Goal: Information Seeking & Learning: Check status

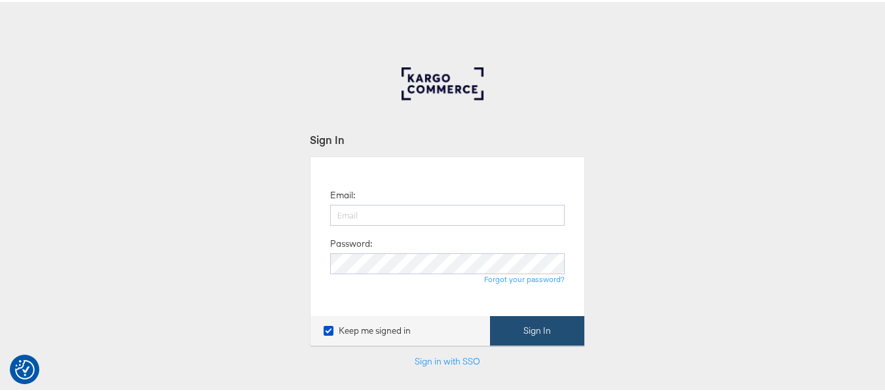
type input "aparna.doniparthi@kargo.com"
click at [535, 329] on button "Sign In" at bounding box center [537, 328] width 94 height 29
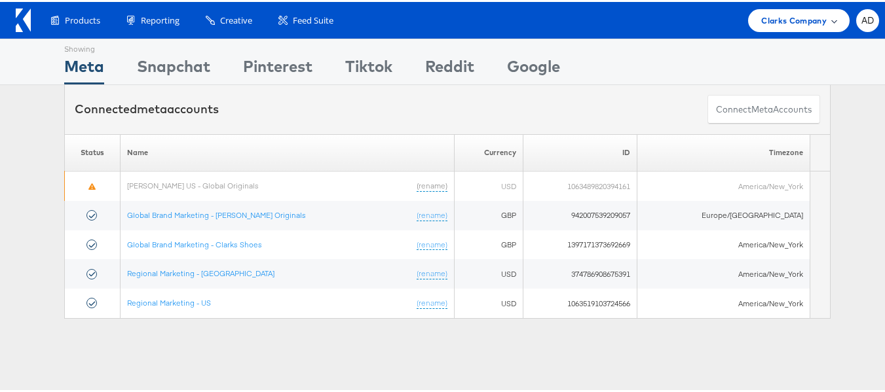
click at [812, 18] on span "Clarks Company" at bounding box center [794, 19] width 66 height 14
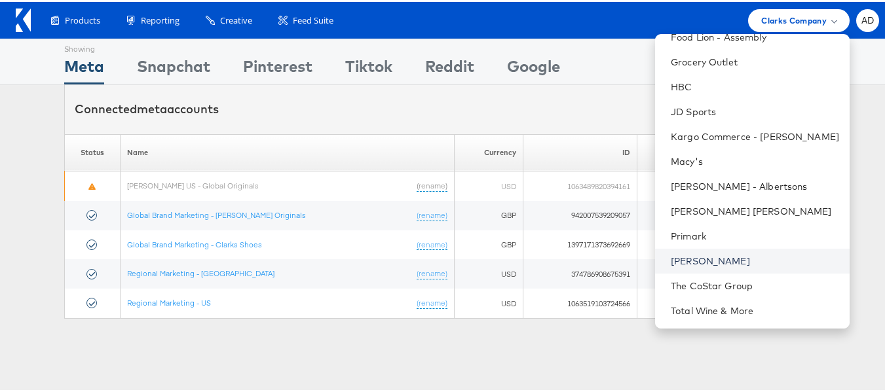
click at [671, 261] on link "[PERSON_NAME]" at bounding box center [755, 259] width 168 height 13
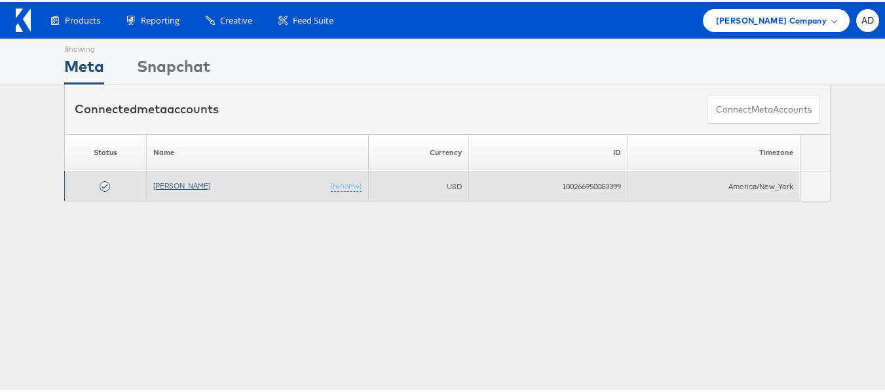
click at [170, 188] on link "[PERSON_NAME]" at bounding box center [181, 184] width 57 height 10
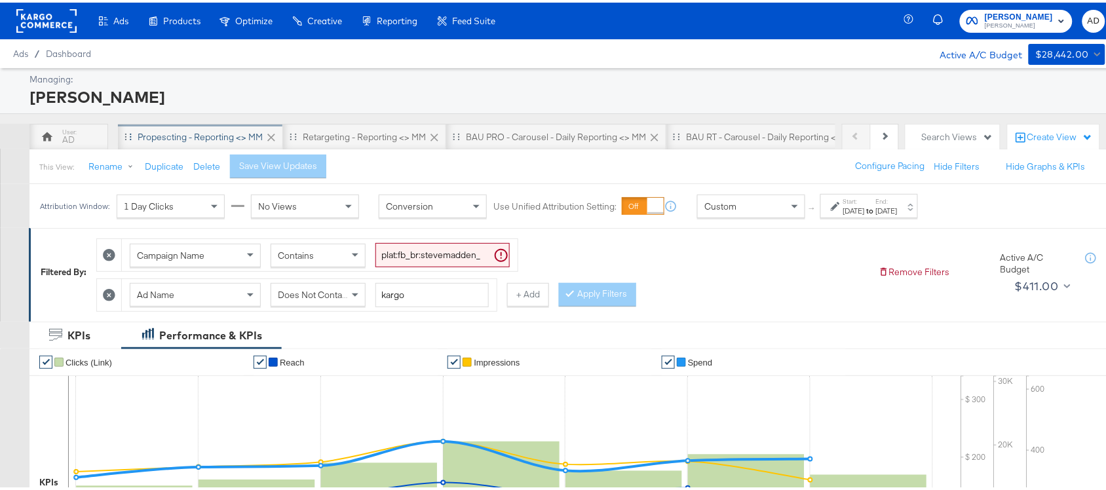
click at [204, 133] on div "Propescting - Reporting <> MM" at bounding box center [200, 134] width 125 height 12
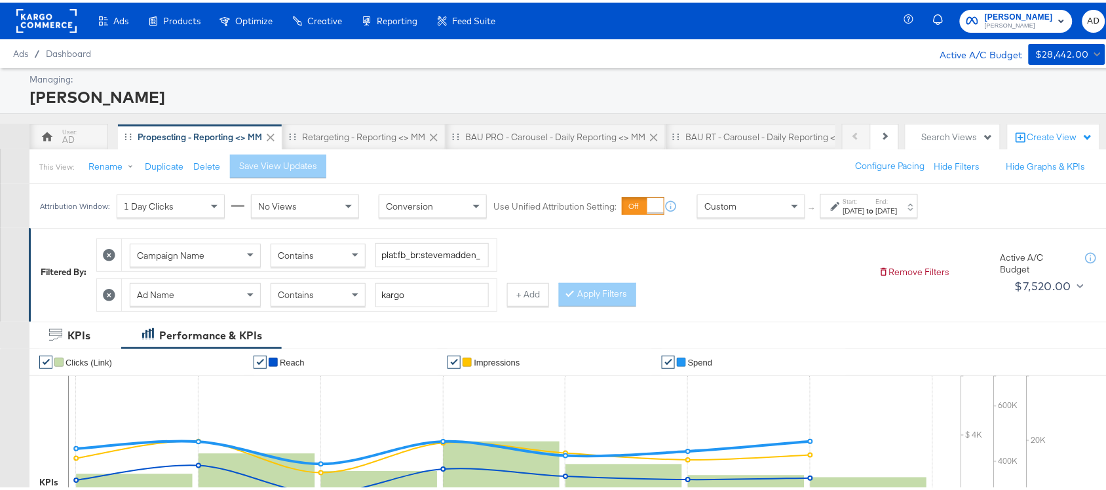
click at [876, 205] on strong "to" at bounding box center [870, 208] width 11 height 10
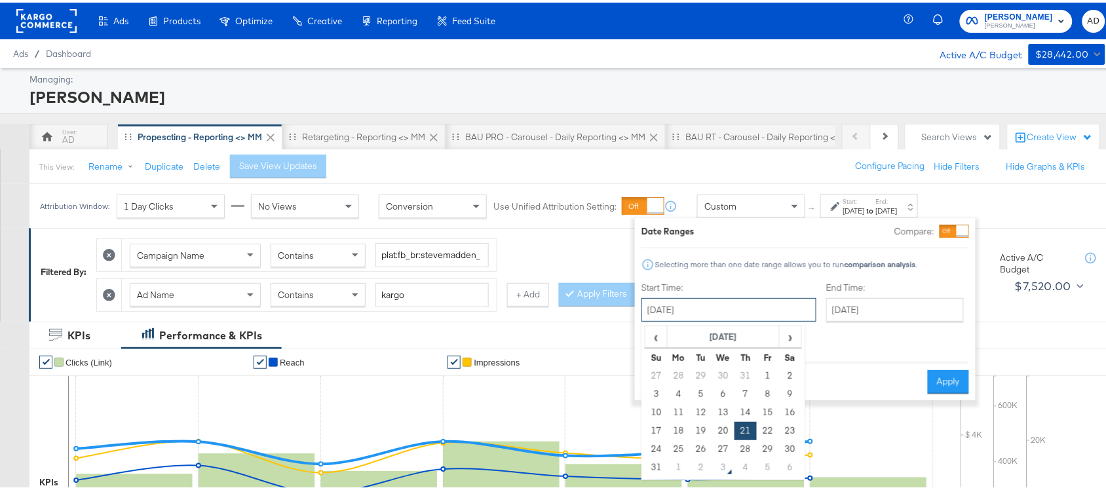
click at [693, 312] on input "[DATE]" at bounding box center [728, 307] width 175 height 24
click at [791, 322] on div "‹ [DATE] › Su Mo Tu We Th Fr Sa 27 28 29 30 31 1 2 3 4 5 6 7 8 9 10 11 12 13 14…" at bounding box center [723, 399] width 164 height 158
click at [793, 332] on span "›" at bounding box center [790, 334] width 20 height 20
click at [678, 375] on td "1" at bounding box center [679, 373] width 22 height 18
type input "[DATE]"
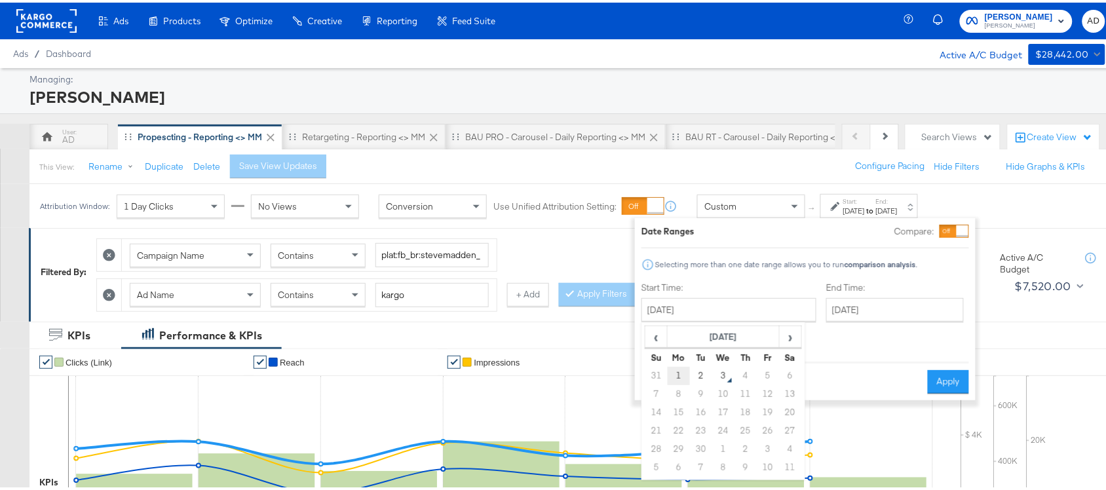
type input "[DATE]"
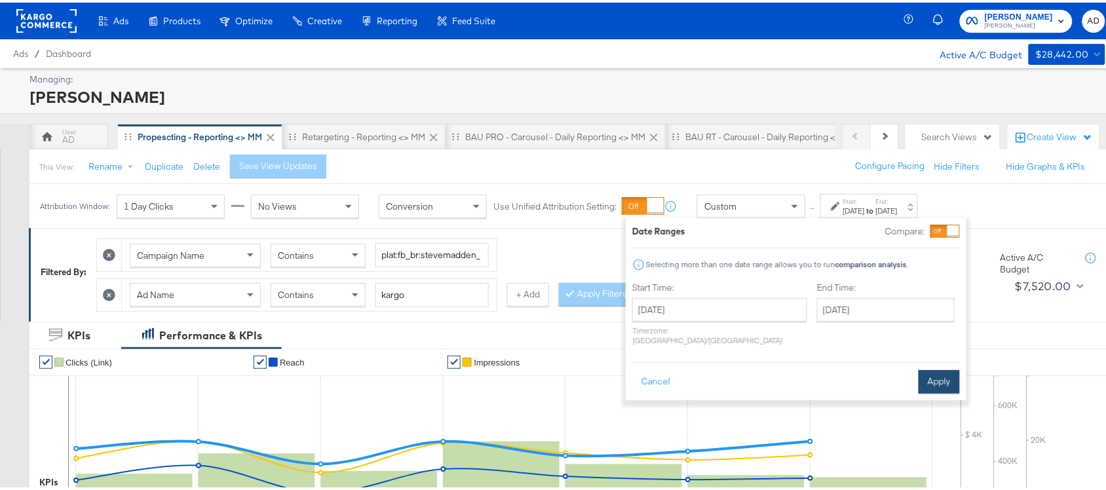
click at [932, 368] on button "Apply" at bounding box center [939, 380] width 41 height 24
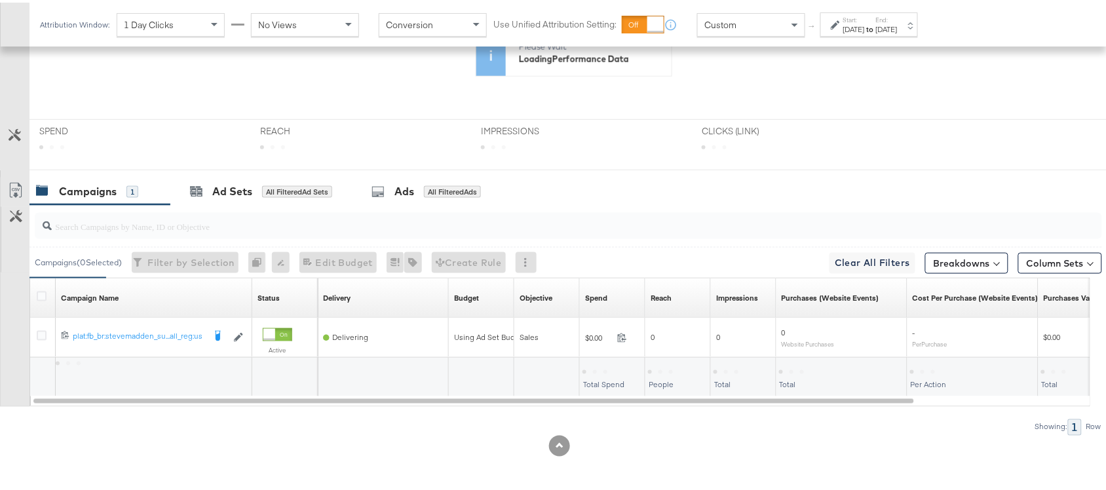
scroll to position [488, 0]
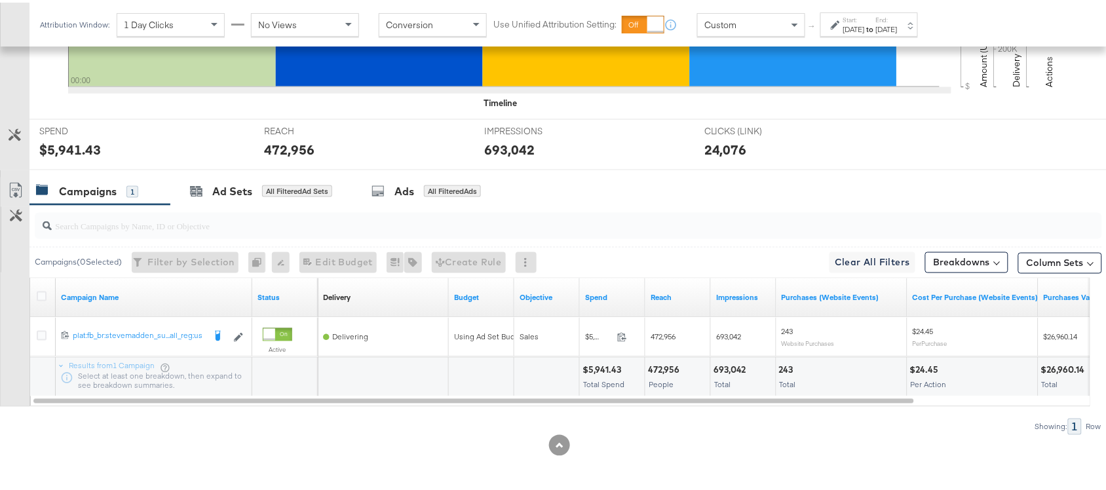
click at [865, 30] on div "[DATE]" at bounding box center [854, 27] width 22 height 10
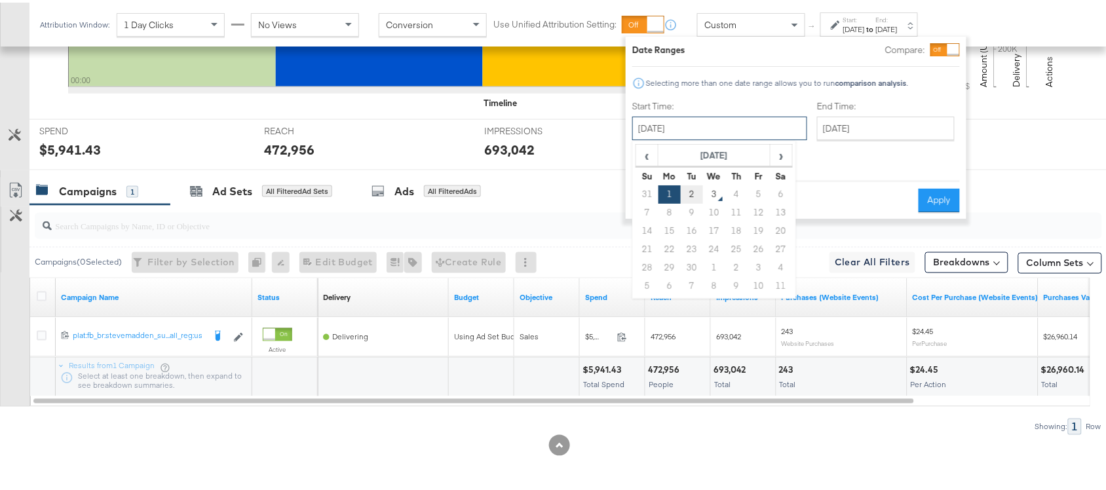
drag, startPoint x: 691, startPoint y: 128, endPoint x: 695, endPoint y: 187, distance: 59.1
click at [695, 138] on div "[DATE] ‹ [DATE] › Su Mo Tu We Th Fr Sa 31 1 2 3 4 5 6 7 8 9 10 11 12 13 14 15 1…" at bounding box center [719, 126] width 175 height 24
click at [695, 187] on td "2" at bounding box center [692, 192] width 22 height 18
type input "[DATE]"
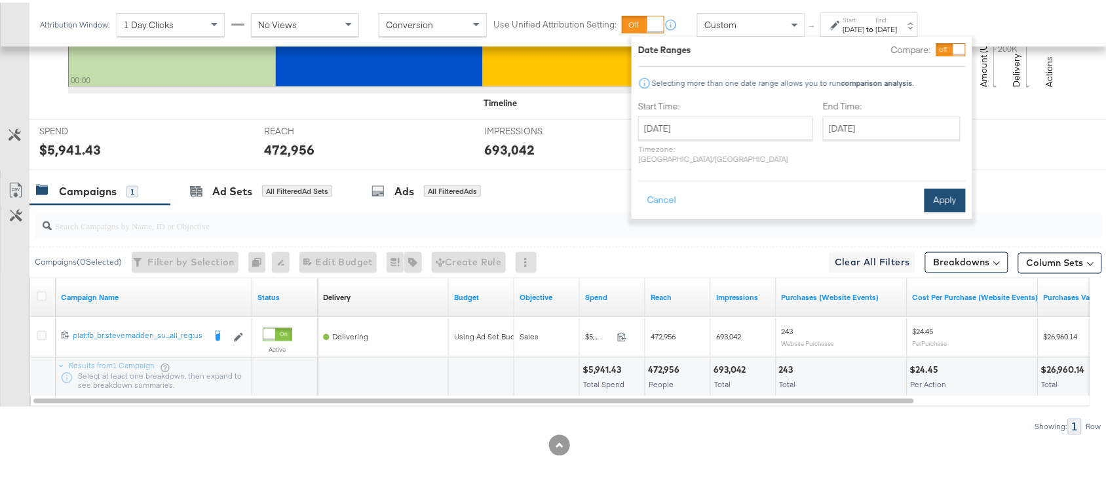
click at [944, 186] on button "Apply" at bounding box center [944, 198] width 41 height 24
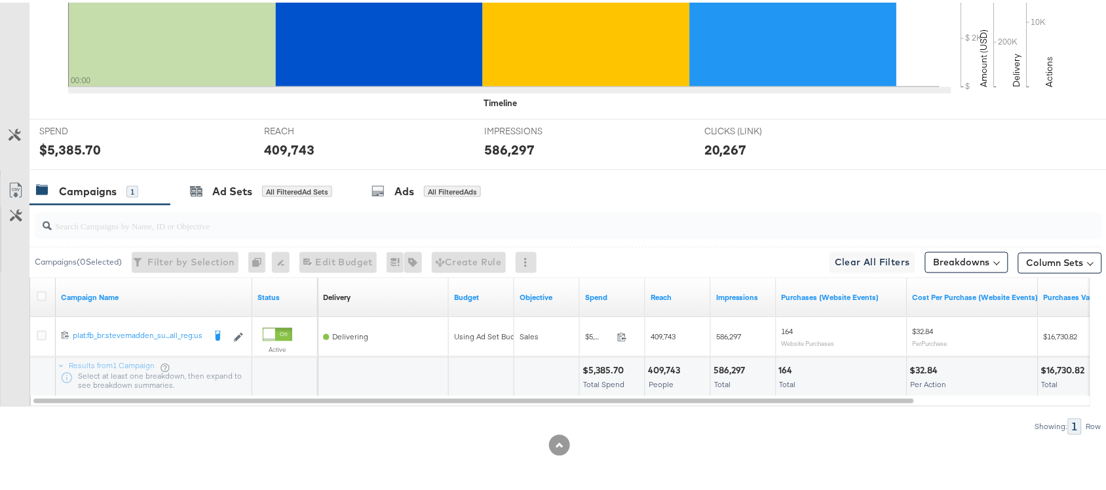
scroll to position [0, 0]
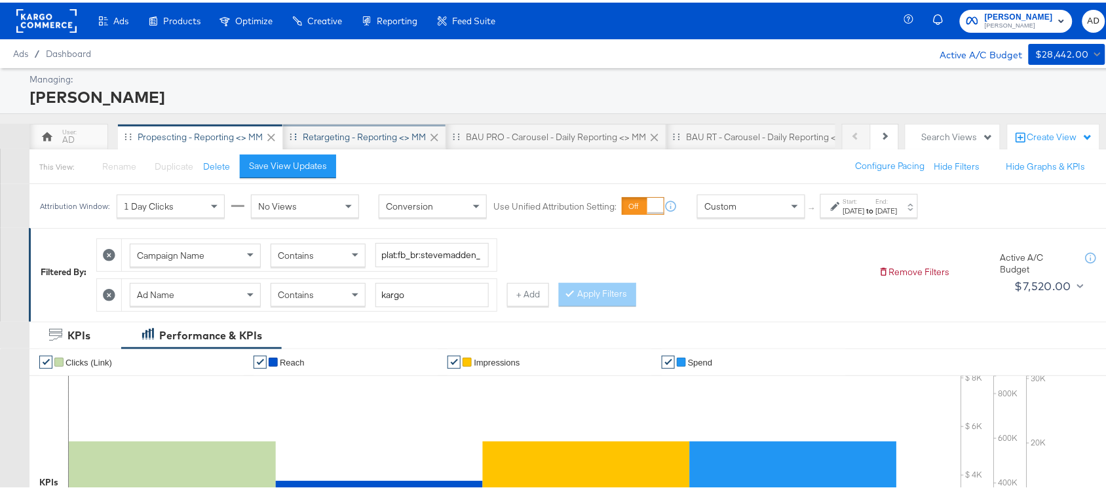
click at [328, 130] on div "Retargeting - Reporting <> MM" at bounding box center [364, 134] width 123 height 12
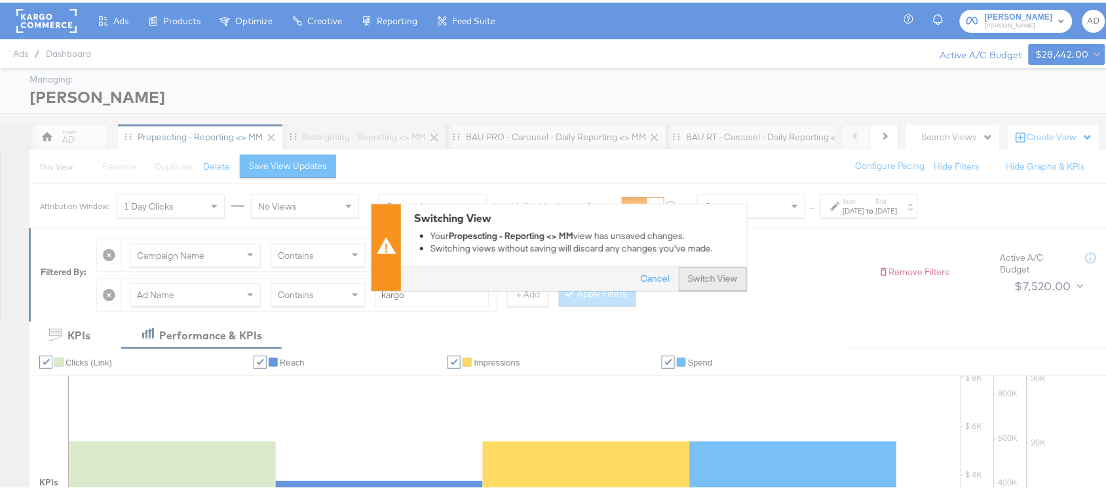
click at [700, 273] on button "Switch View" at bounding box center [713, 277] width 68 height 24
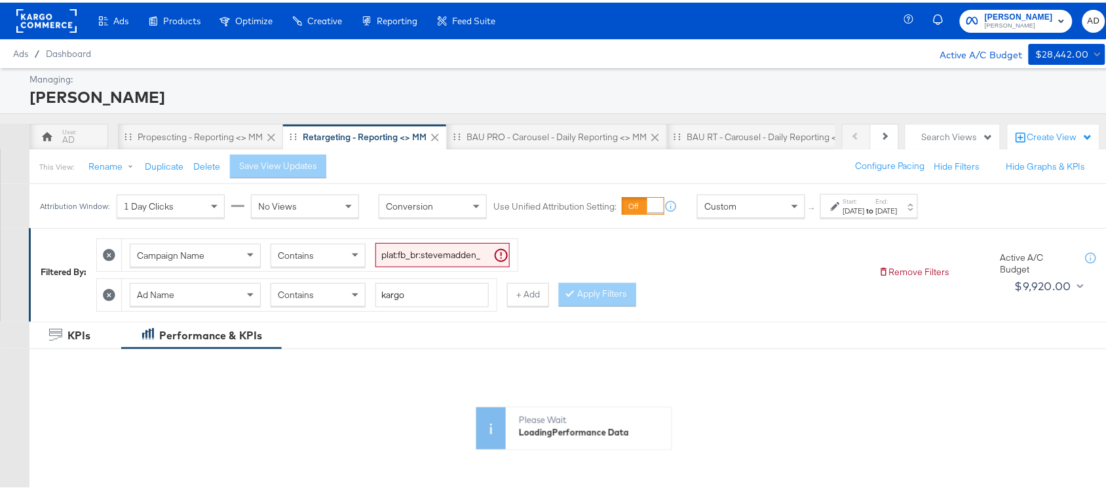
click at [876, 210] on strong "to" at bounding box center [870, 208] width 11 height 10
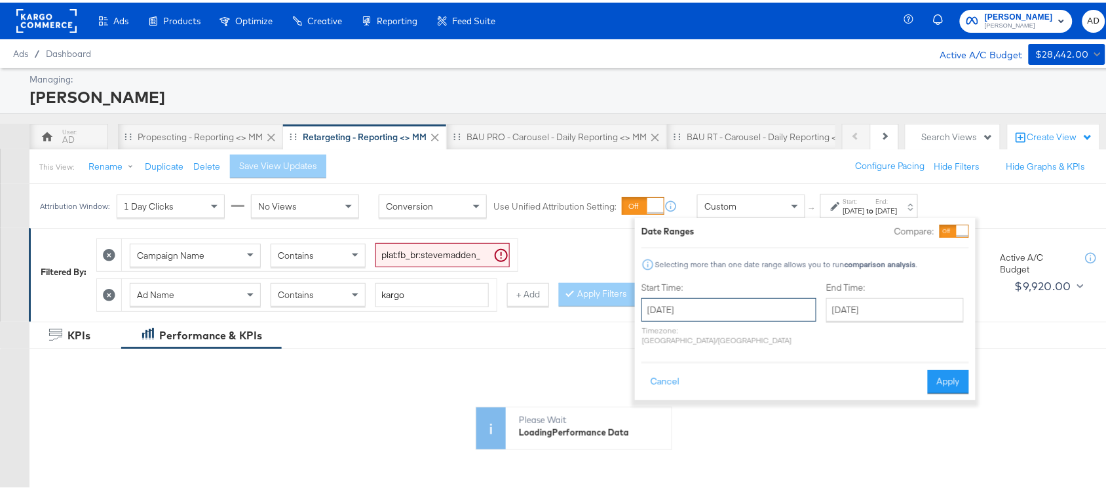
click at [700, 314] on input "[DATE]" at bounding box center [728, 307] width 175 height 24
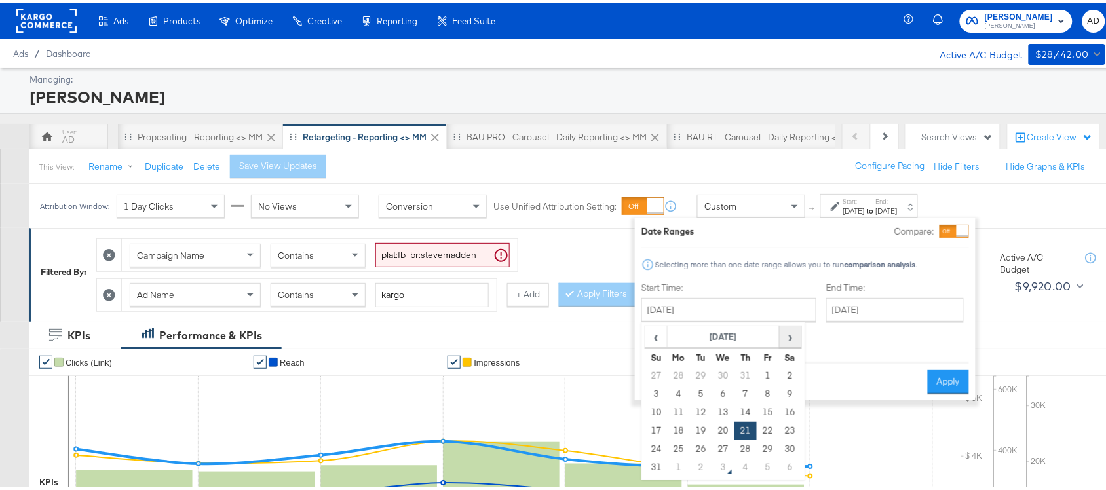
click at [785, 342] on span "›" at bounding box center [790, 334] width 20 height 20
click at [675, 375] on td "1" at bounding box center [679, 373] width 22 height 18
type input "[DATE]"
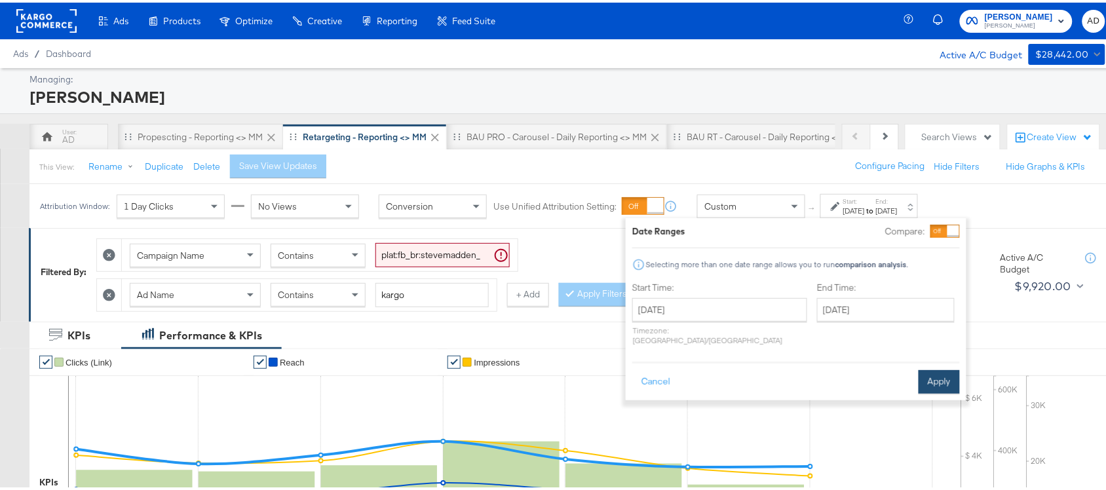
click at [938, 380] on button "Apply" at bounding box center [939, 380] width 41 height 24
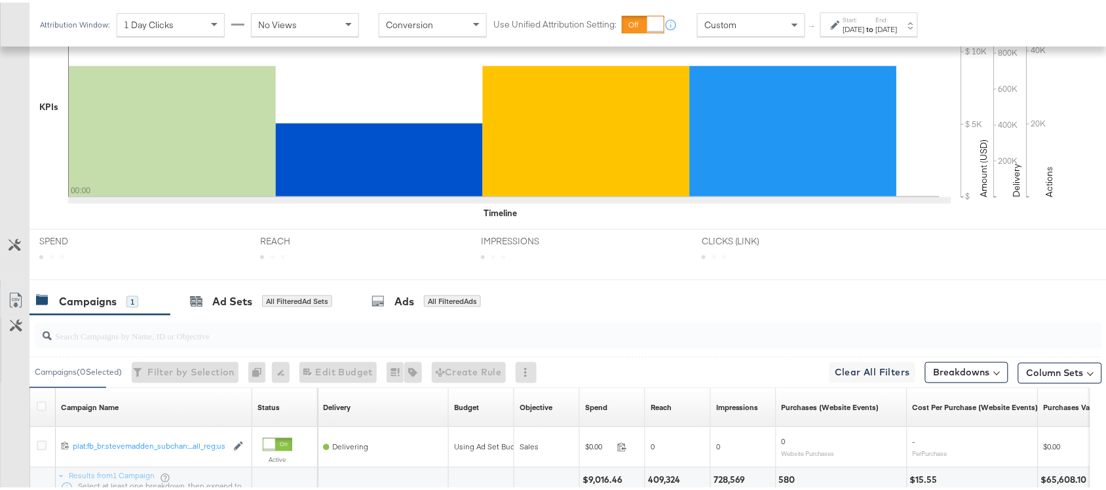
scroll to position [488, 0]
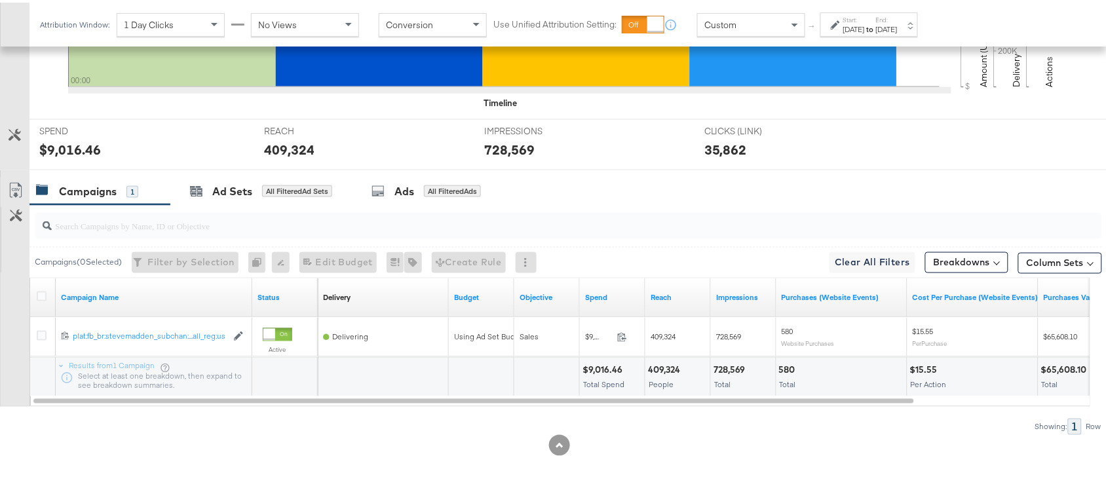
click at [888, 14] on div "Start: [DATE] to End: [DATE]" at bounding box center [870, 22] width 54 height 19
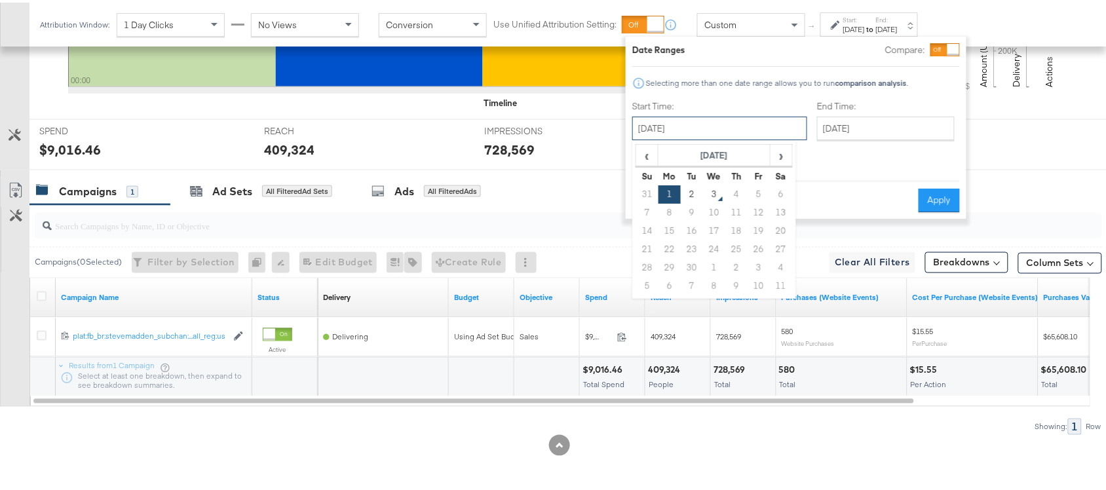
click at [686, 121] on input "[DATE]" at bounding box center [719, 126] width 175 height 24
click at [696, 194] on td "2" at bounding box center [692, 192] width 22 height 18
type input "[DATE]"
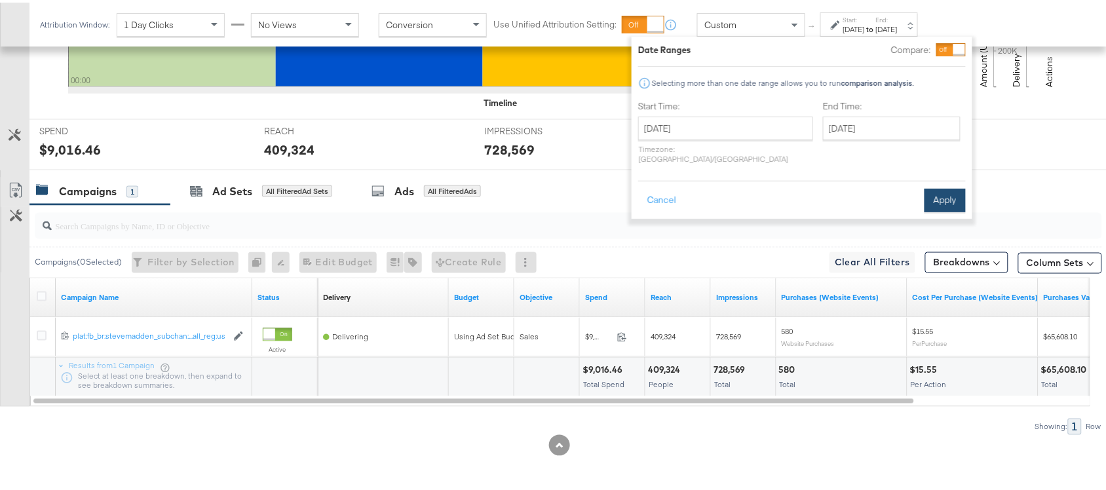
click at [940, 186] on button "Apply" at bounding box center [944, 198] width 41 height 24
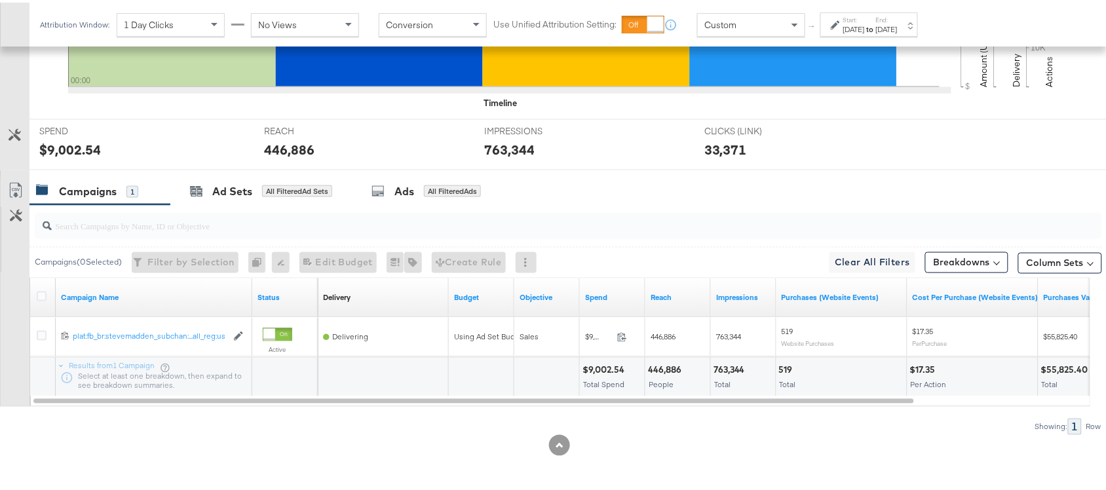
click at [865, 25] on div "[DATE]" at bounding box center [854, 27] width 22 height 10
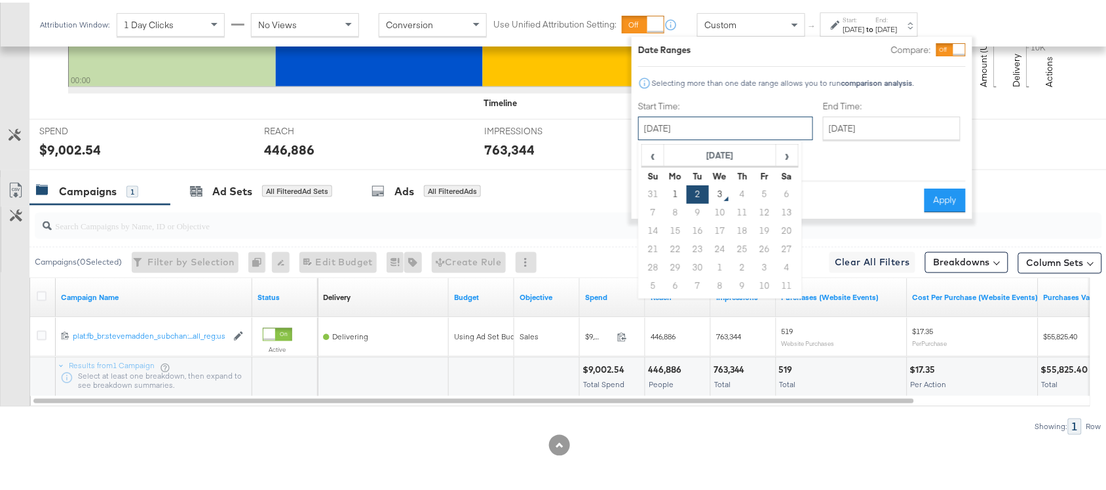
click at [702, 128] on input "[DATE]" at bounding box center [725, 126] width 175 height 24
click at [649, 191] on td "31" at bounding box center [653, 192] width 22 height 18
type input "[DATE]"
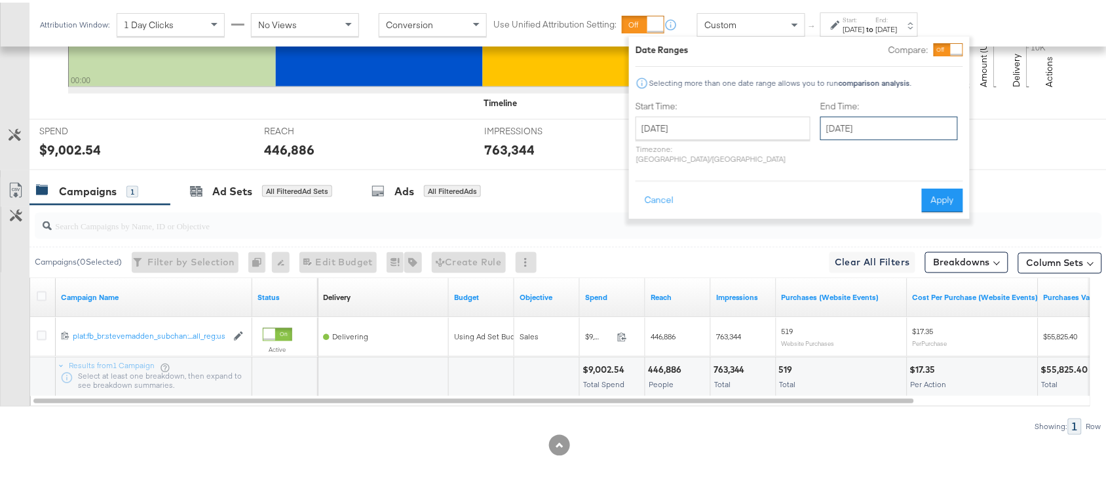
click at [835, 131] on input "[DATE]" at bounding box center [889, 126] width 138 height 24
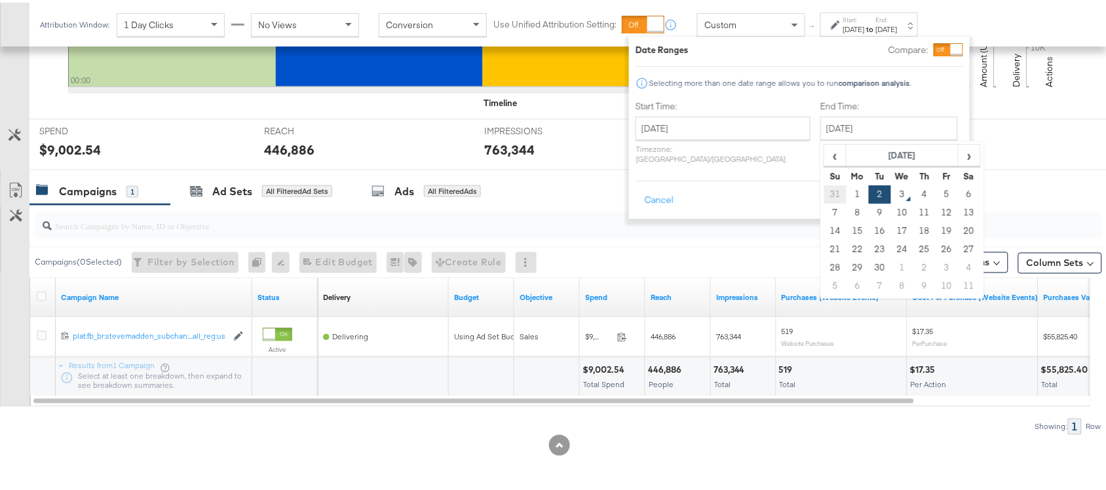
click at [824, 195] on td "31" at bounding box center [835, 192] width 22 height 18
type input "[DATE]"
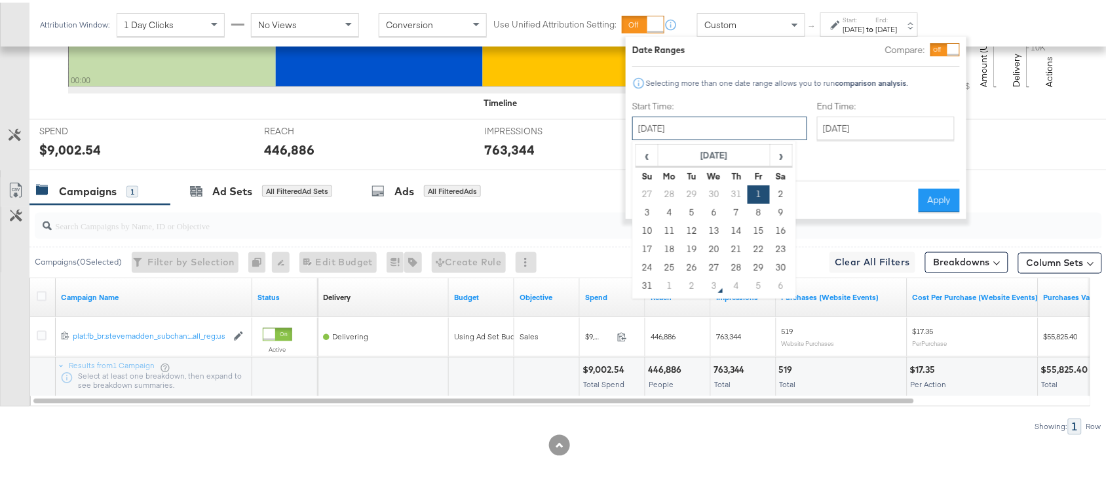
click at [728, 130] on input "[DATE]" at bounding box center [719, 126] width 175 height 24
click at [651, 282] on td "31" at bounding box center [647, 284] width 22 height 18
type input "[DATE]"
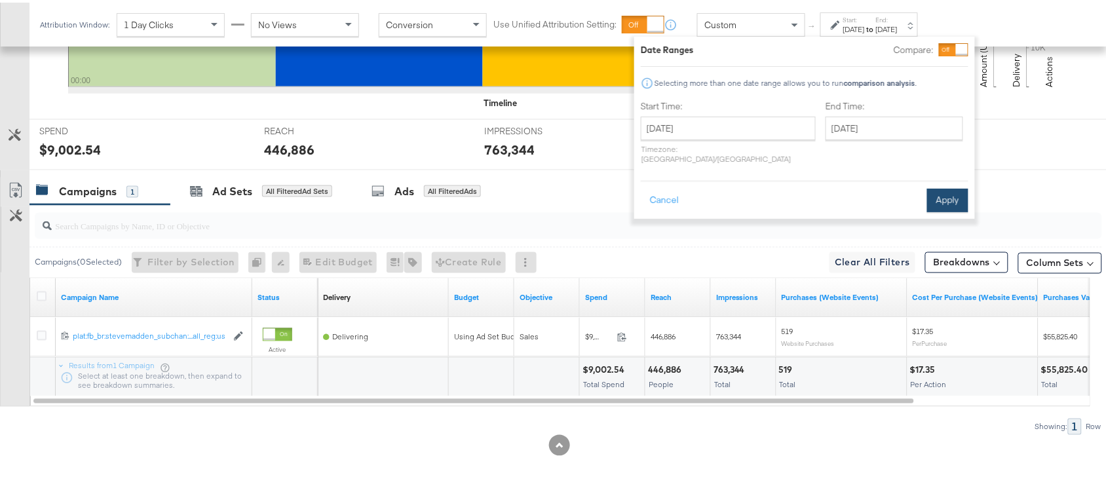
click at [945, 186] on button "Apply" at bounding box center [947, 198] width 41 height 24
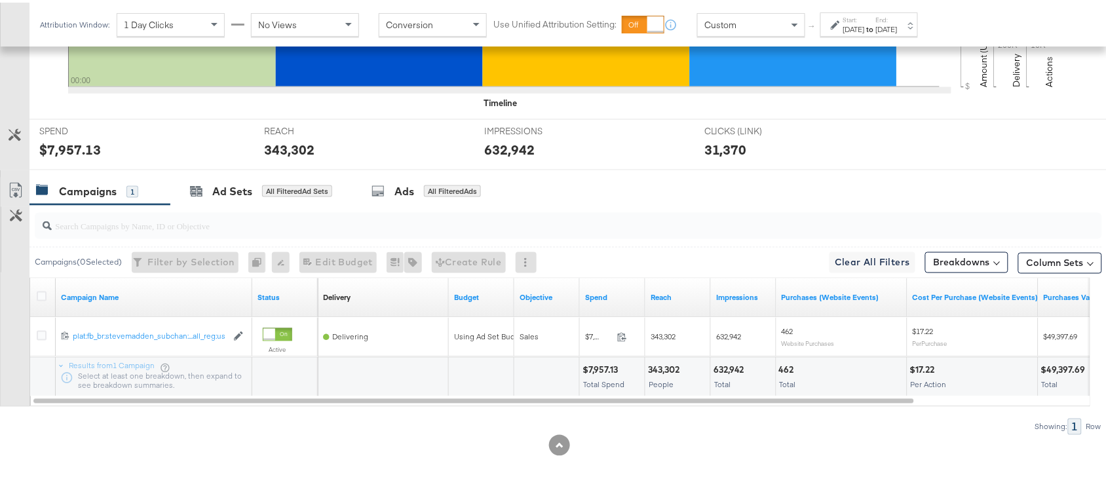
scroll to position [0, 0]
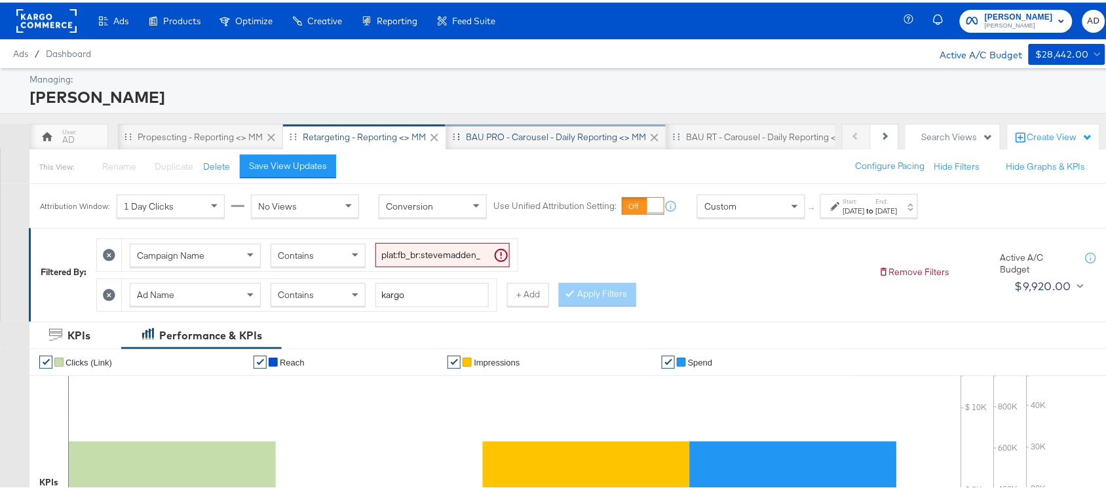
click at [529, 132] on div "BAU PRO - Carousel - Daily Reporting <> MM" at bounding box center [556, 134] width 180 height 12
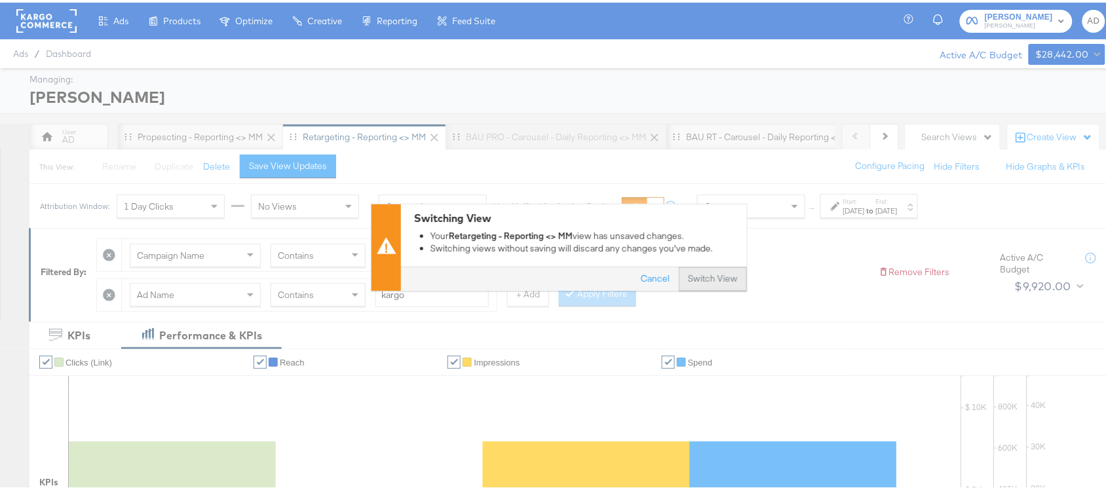
click at [708, 274] on button "Switch View" at bounding box center [713, 277] width 68 height 24
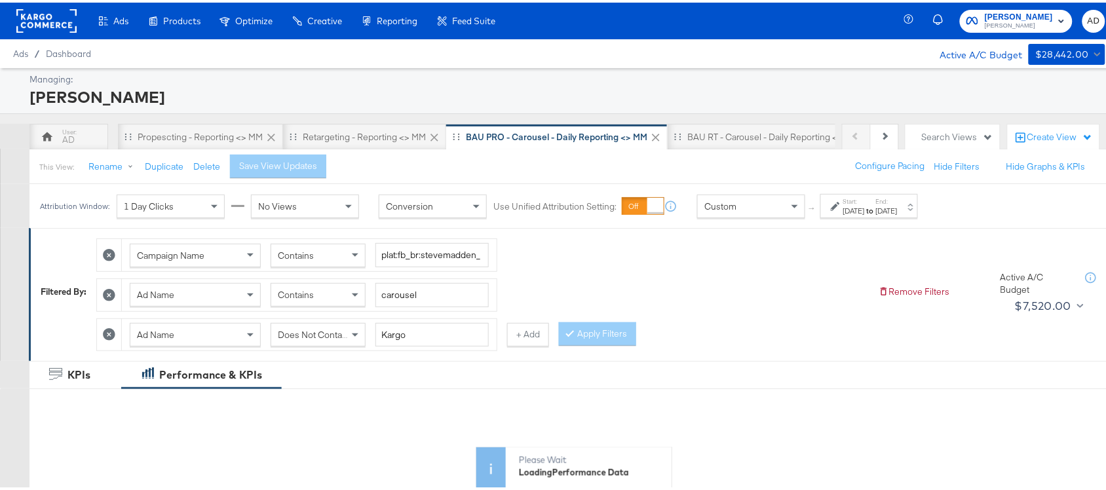
click at [898, 200] on label "End:" at bounding box center [887, 199] width 22 height 9
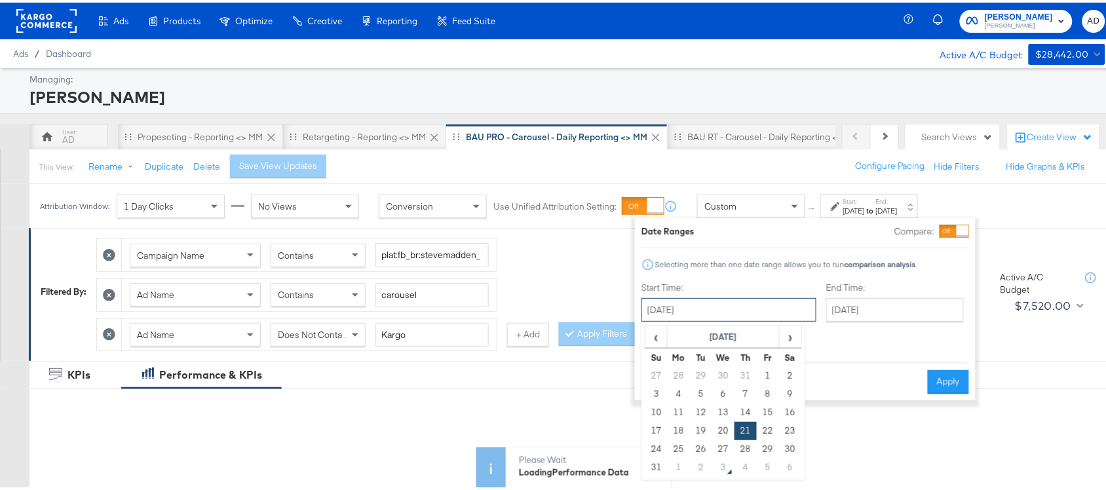
click at [701, 308] on input "[DATE]" at bounding box center [728, 307] width 175 height 24
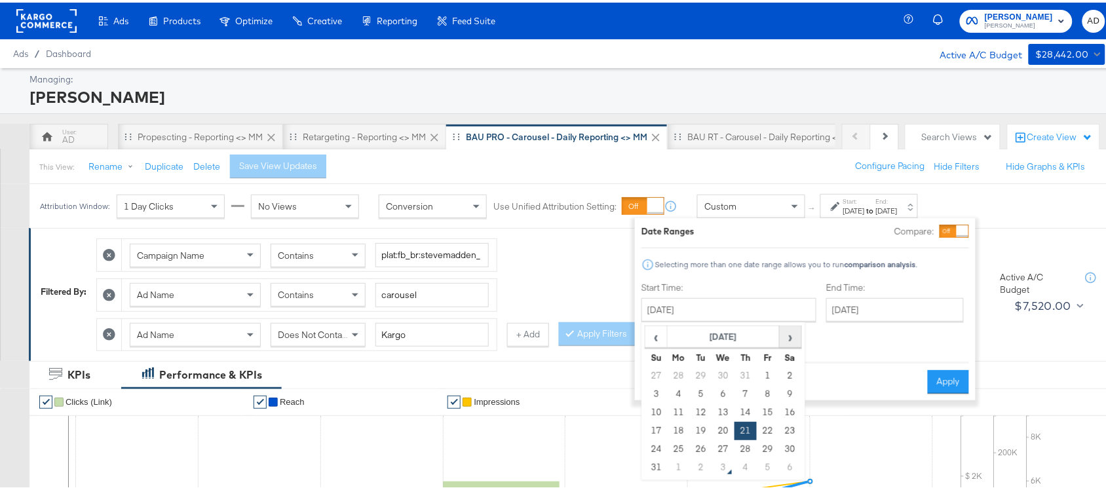
click at [790, 332] on span "›" at bounding box center [790, 334] width 20 height 20
click at [675, 374] on td "1" at bounding box center [679, 373] width 22 height 18
type input "[DATE]"
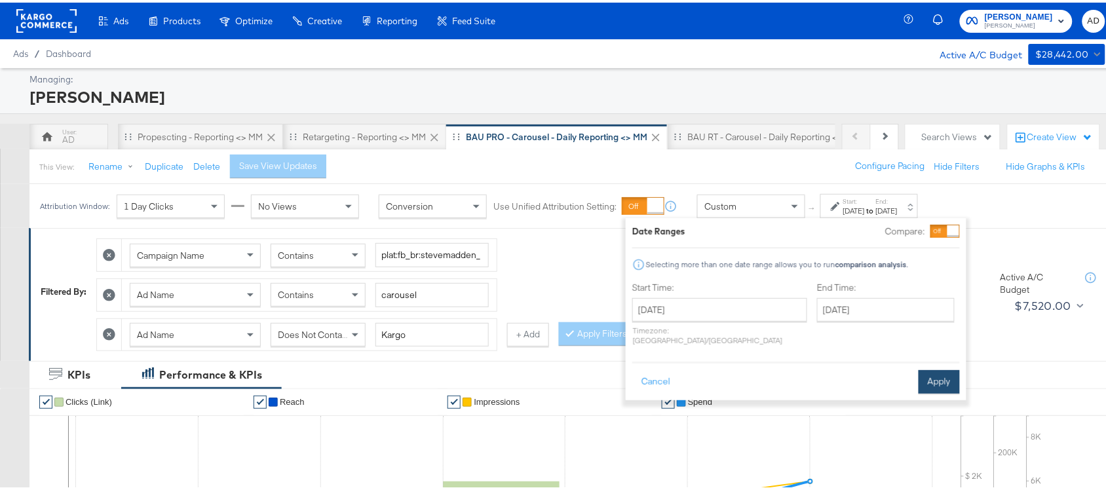
click at [934, 368] on button "Apply" at bounding box center [939, 380] width 41 height 24
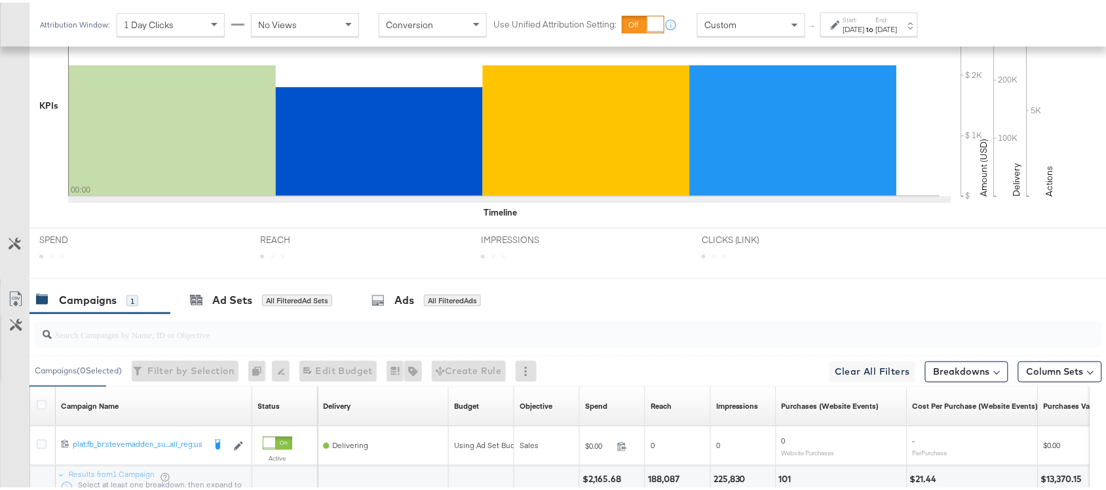
scroll to position [528, 0]
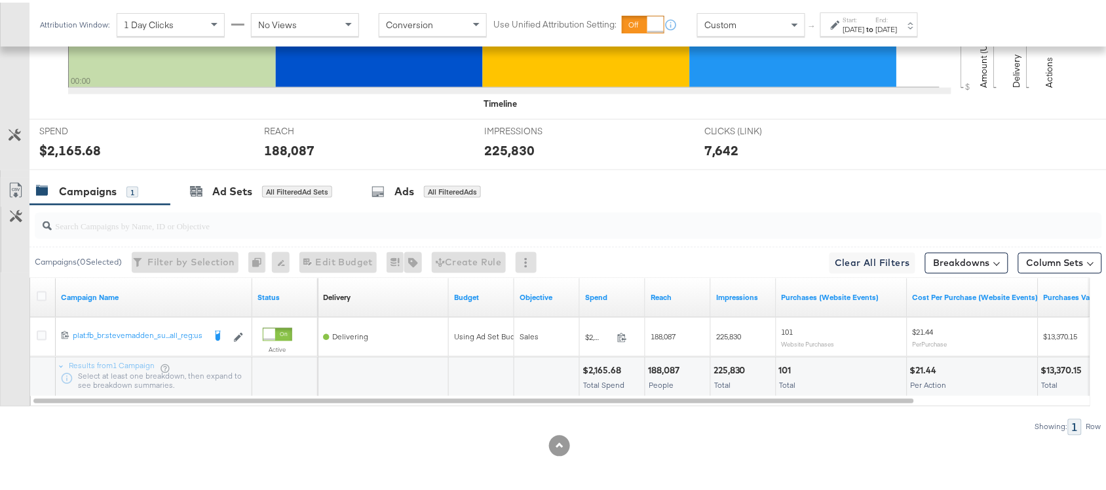
click at [876, 22] on strong "to" at bounding box center [870, 27] width 11 height 10
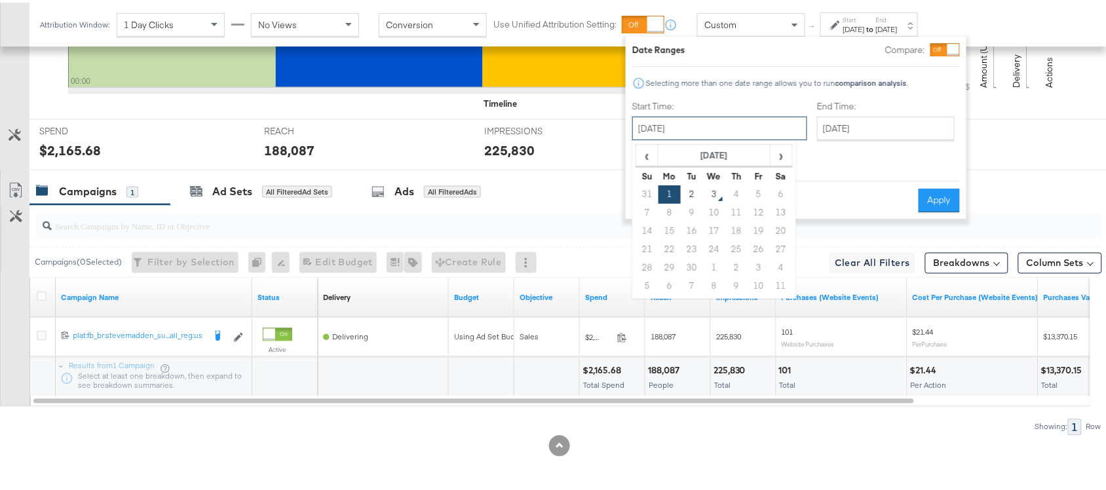
click at [712, 116] on input "[DATE]" at bounding box center [719, 126] width 175 height 24
click at [686, 193] on td "2" at bounding box center [692, 192] width 22 height 18
type input "[DATE]"
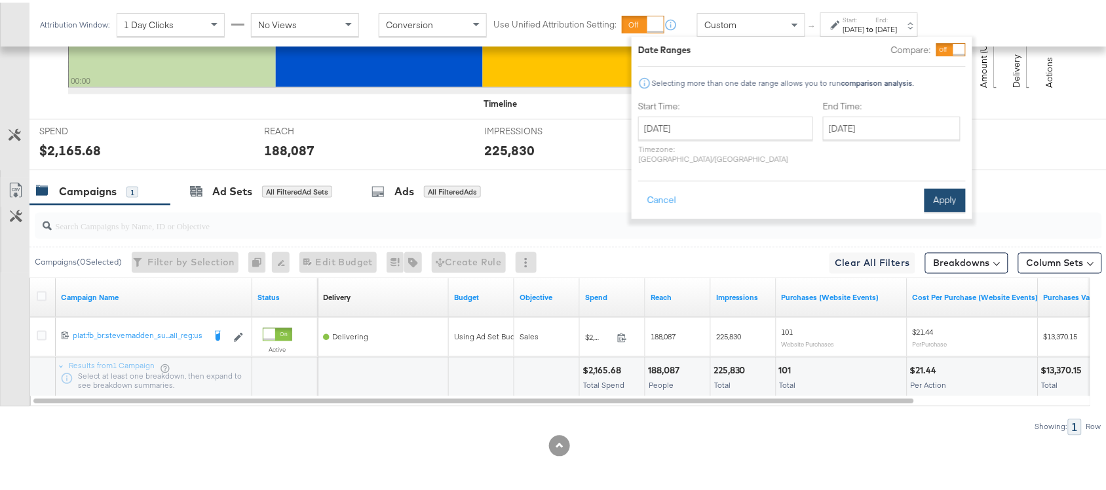
click at [934, 188] on button "Apply" at bounding box center [944, 198] width 41 height 24
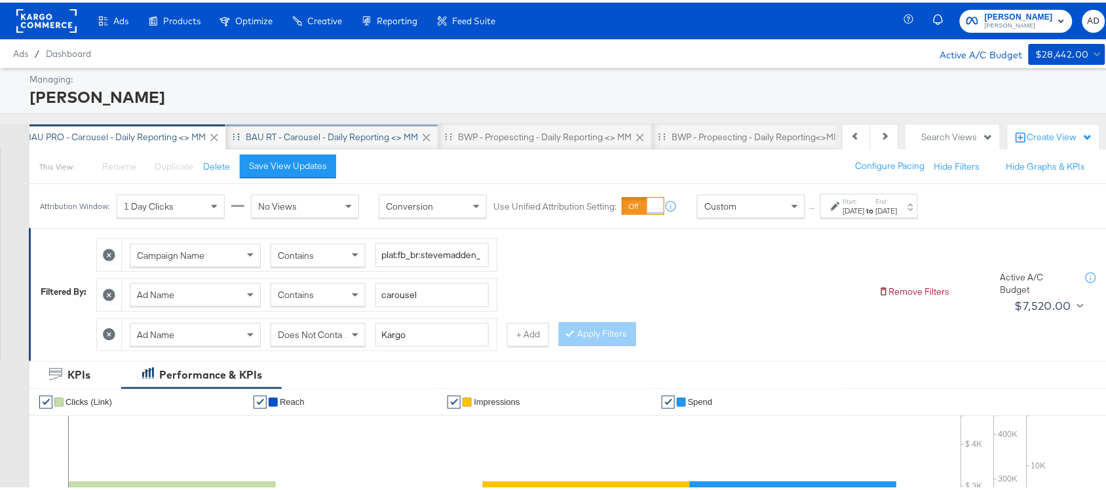
scroll to position [0, 441]
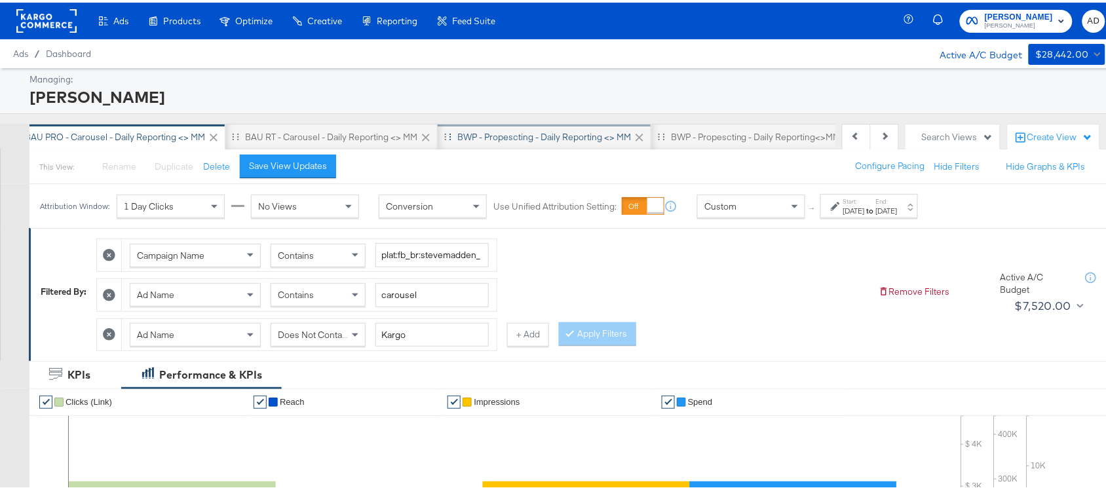
click at [523, 132] on div "BWP - Propescting - Daily Reporting <> MM" at bounding box center [544, 134] width 174 height 12
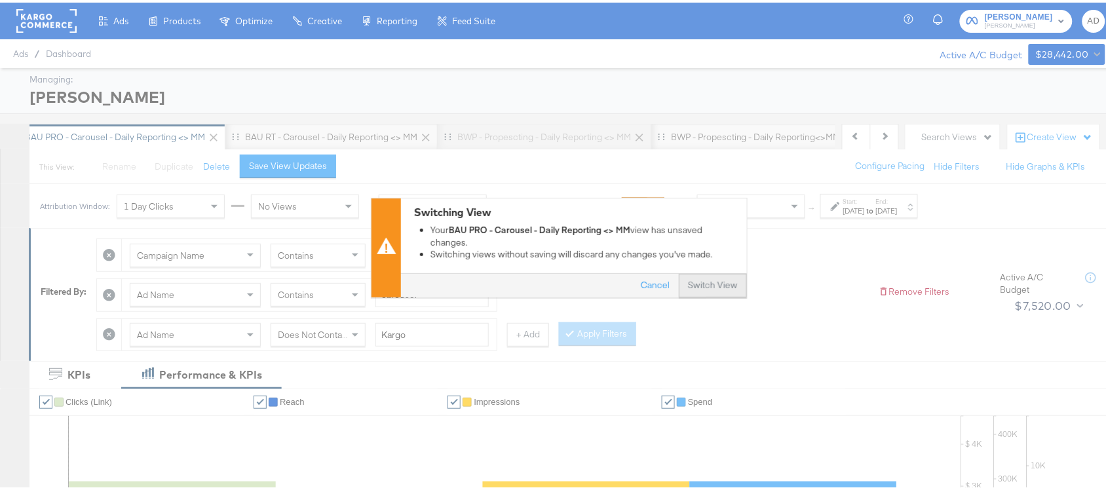
click at [689, 276] on button "Switch View" at bounding box center [713, 283] width 68 height 24
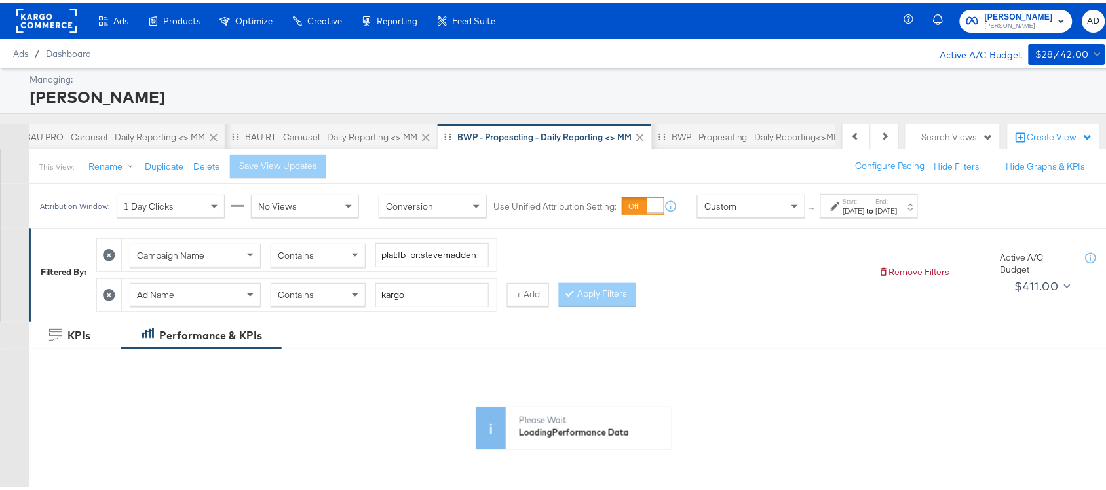
click at [894, 215] on div "Start: [DATE] to End: [DATE]" at bounding box center [869, 203] width 98 height 24
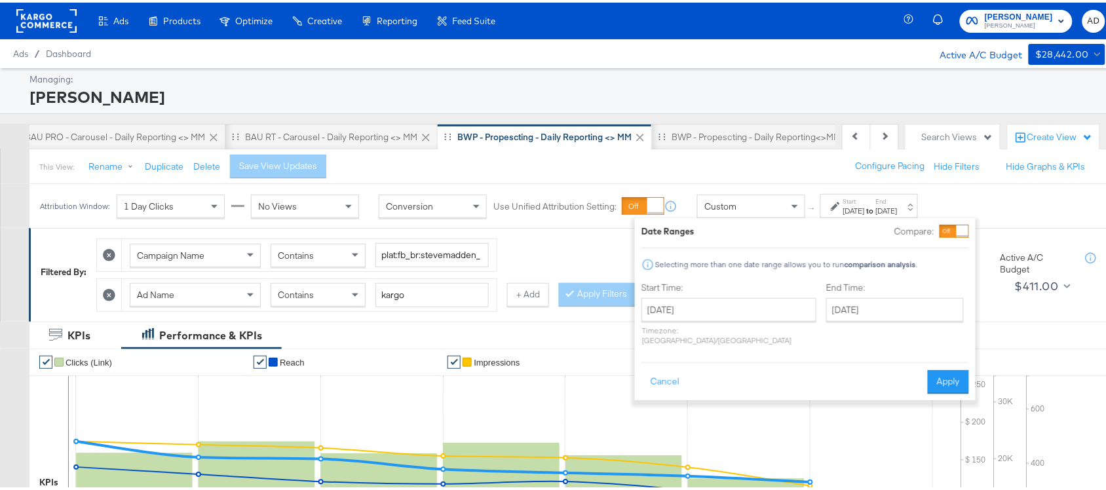
click at [686, 328] on p "Timezone: [GEOGRAPHIC_DATA]/[GEOGRAPHIC_DATA]" at bounding box center [728, 333] width 175 height 20
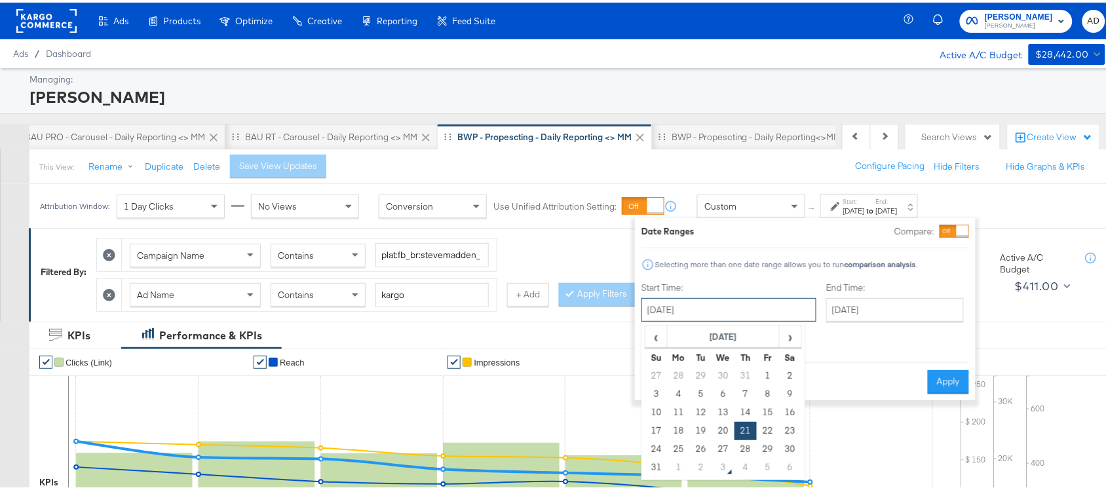
click at [742, 307] on input "[DATE]" at bounding box center [728, 307] width 175 height 24
